Goal: Find specific page/section: Find specific page/section

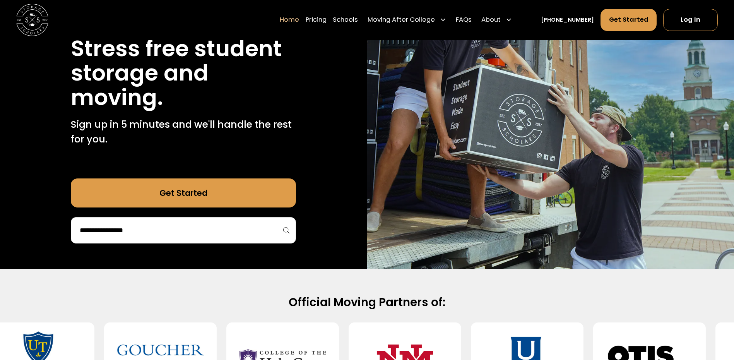
scroll to position [116, 0]
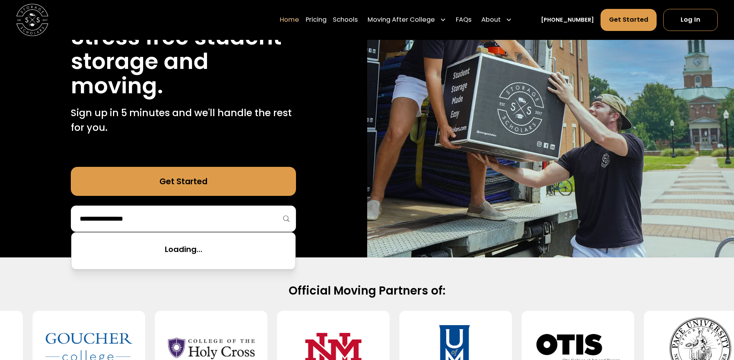
click at [278, 215] on input "search" at bounding box center [183, 218] width 209 height 13
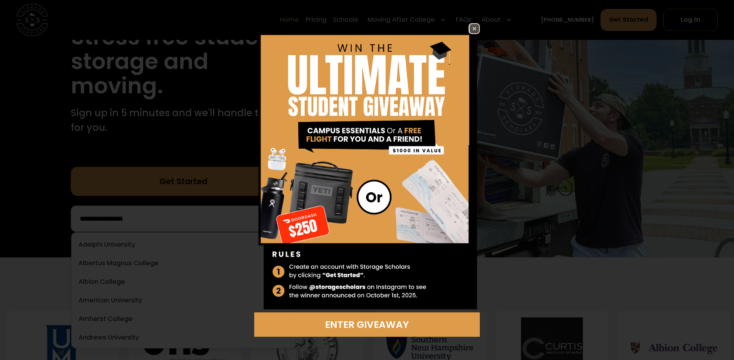
click at [475, 29] on img at bounding box center [474, 28] width 9 height 9
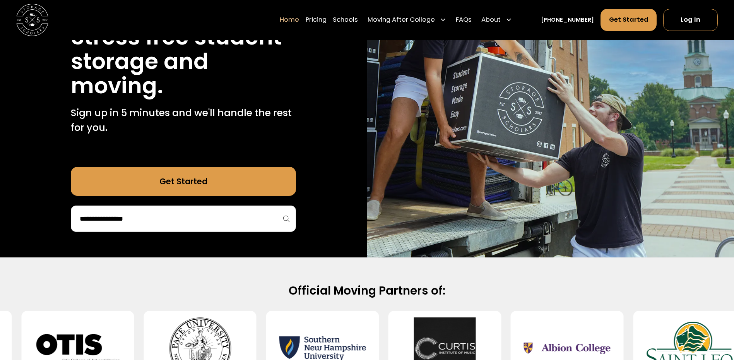
click at [113, 211] on div at bounding box center [183, 219] width 225 height 26
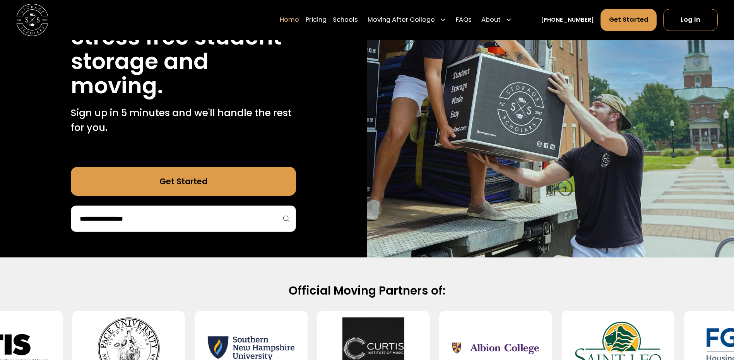
click at [132, 230] on div at bounding box center [183, 219] width 225 height 26
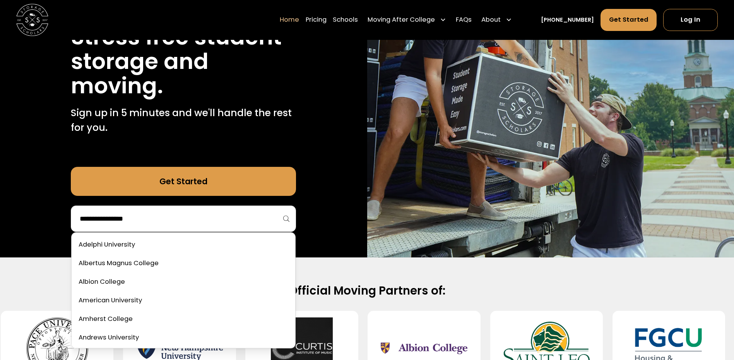
click at [135, 216] on input "search" at bounding box center [183, 218] width 209 height 13
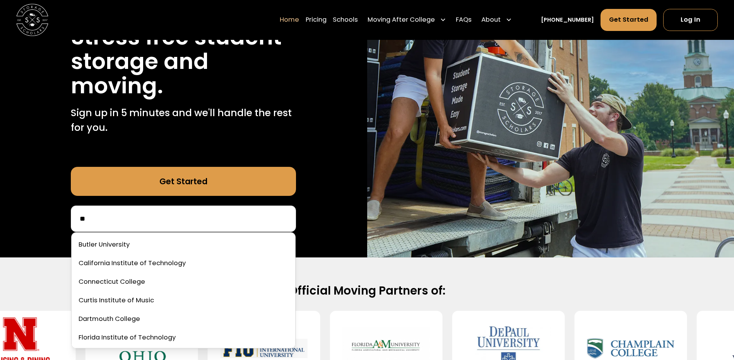
type input "*"
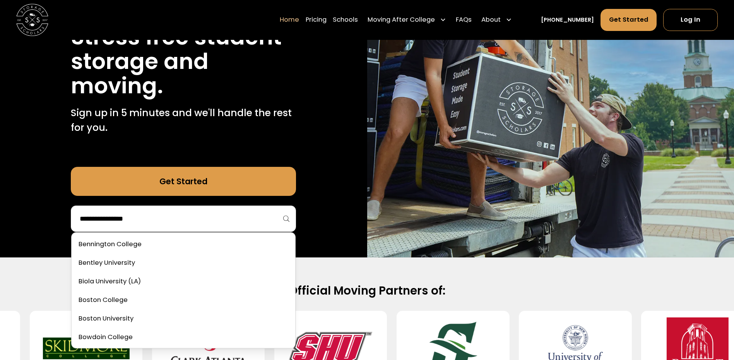
scroll to position [271, 0]
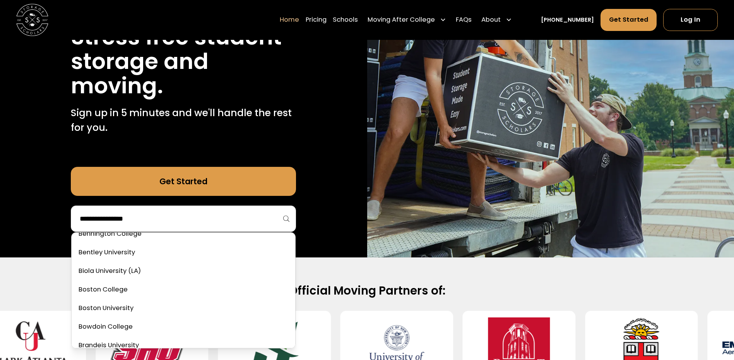
click at [34, 266] on div "Official Moving Partners of:" at bounding box center [367, 334] width 734 height 154
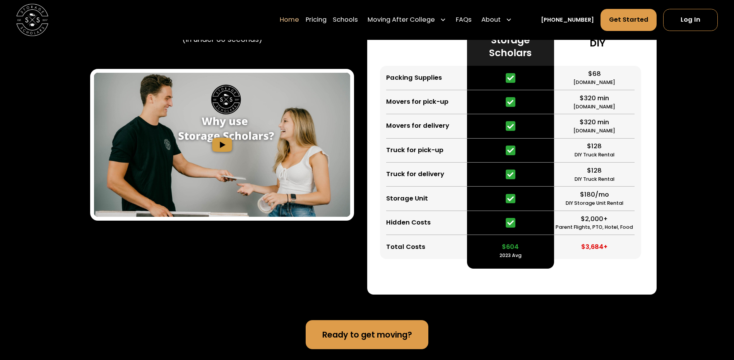
scroll to position [1548, 0]
